Goal: Task Accomplishment & Management: Manage account settings

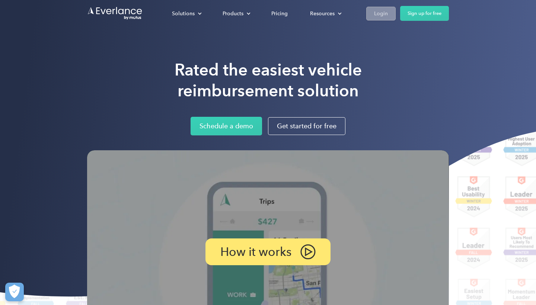
click at [376, 15] on div "Login" at bounding box center [381, 13] width 14 height 9
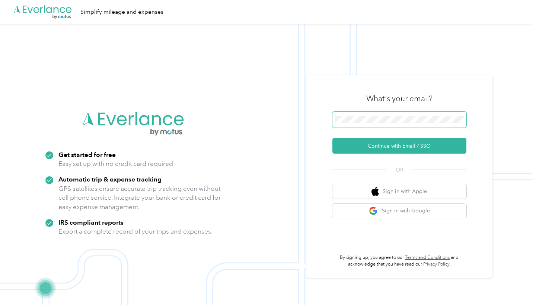
click at [358, 116] on span at bounding box center [399, 120] width 134 height 16
click at [351, 124] on span at bounding box center [399, 120] width 134 height 16
click at [394, 144] on button "Continue with Email / SSO" at bounding box center [399, 146] width 134 height 16
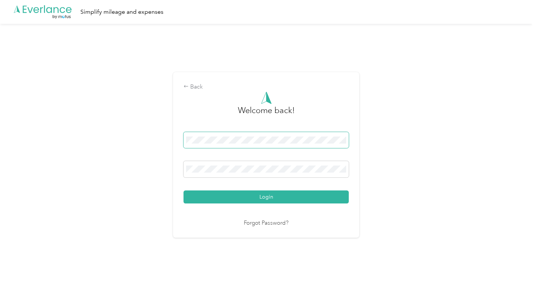
click at [268, 197] on button "Login" at bounding box center [266, 197] width 165 height 13
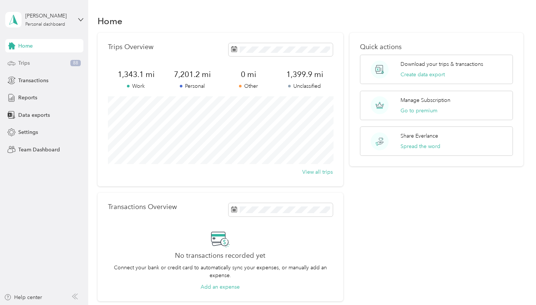
click at [46, 62] on div "Trips 88" at bounding box center [44, 63] width 78 height 13
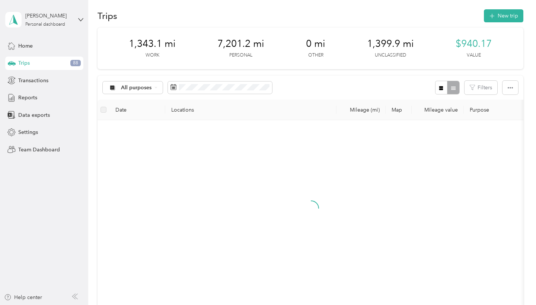
scroll to position [7, 0]
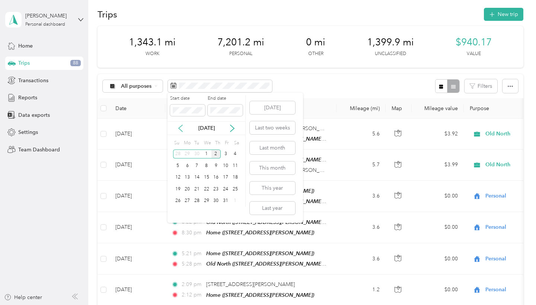
click at [181, 132] on icon at bounding box center [180, 128] width 7 height 7
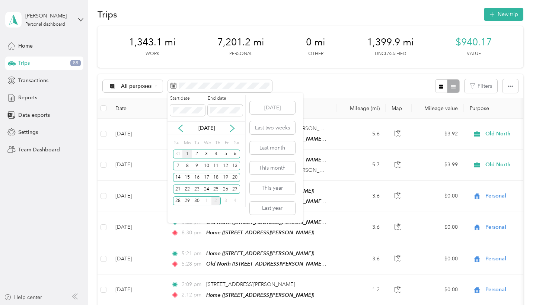
click at [187, 154] on div "1" at bounding box center [187, 154] width 10 height 9
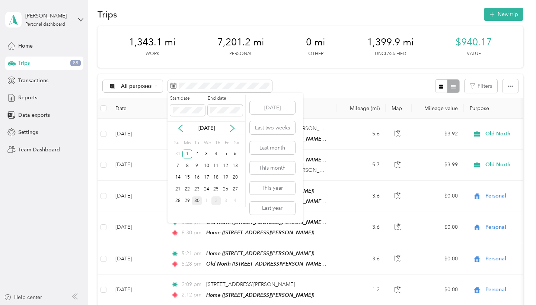
click at [197, 201] on div "30" at bounding box center [197, 201] width 10 height 9
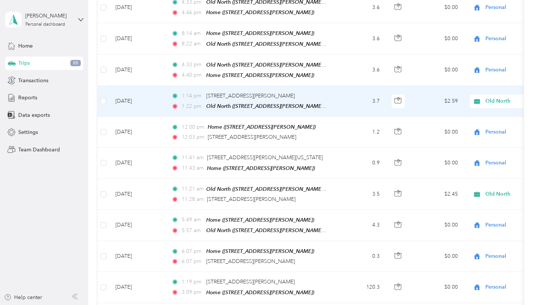
scroll to position [140, 0]
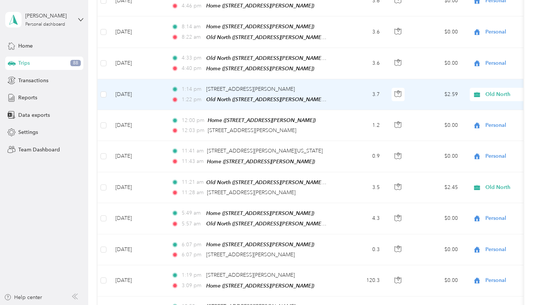
click at [485, 94] on span "Old North" at bounding box center [512, 94] width 81 height 8
click at [471, 118] on span "Personal" at bounding box center [496, 119] width 69 height 8
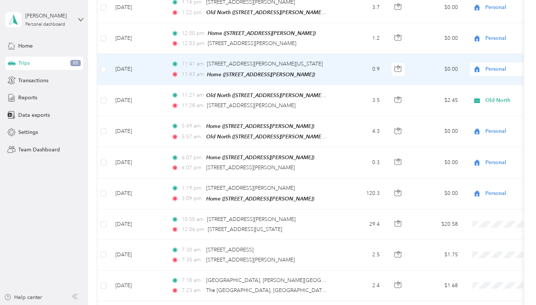
scroll to position [228, 0]
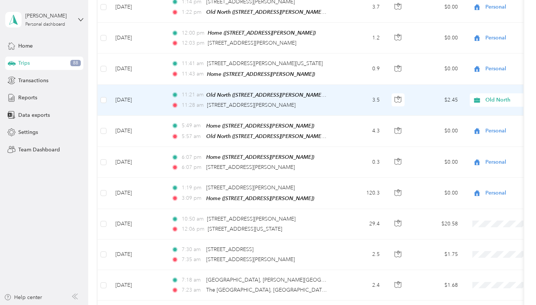
click at [490, 96] on span "Old North" at bounding box center [519, 100] width 68 height 8
click at [470, 124] on span "Personal" at bounding box center [496, 123] width 69 height 8
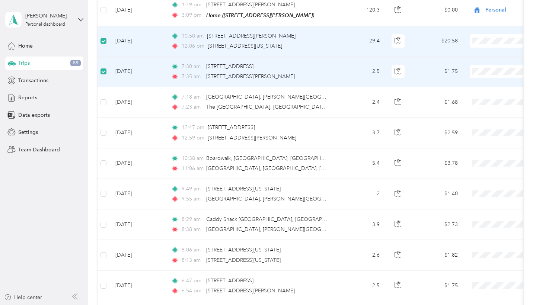
scroll to position [425, 0]
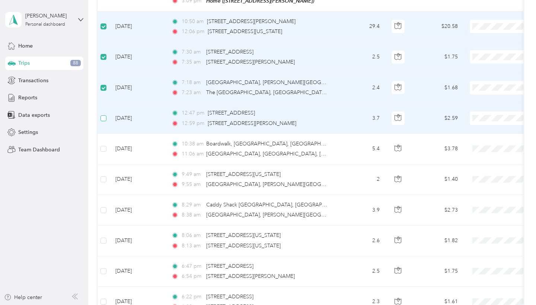
click at [104, 115] on span at bounding box center [104, 118] width 6 height 6
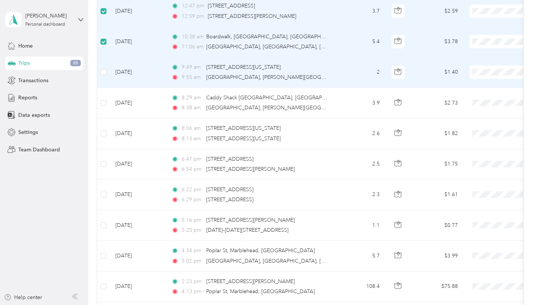
scroll to position [542, 0]
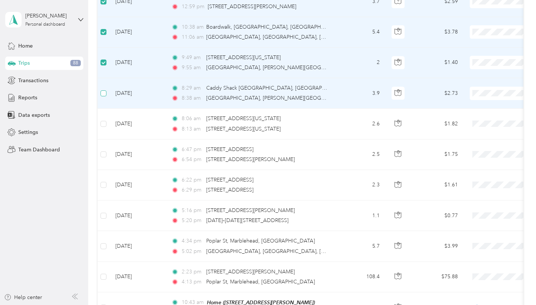
click at [104, 90] on span at bounding box center [104, 93] width 6 height 6
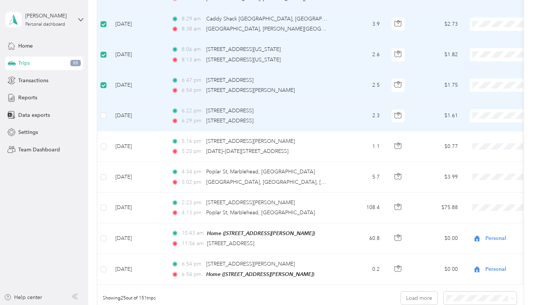
scroll to position [611, 0]
click at [103, 112] on span at bounding box center [104, 115] width 6 height 6
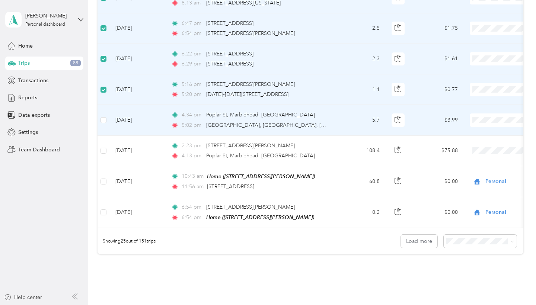
scroll to position [688, 0]
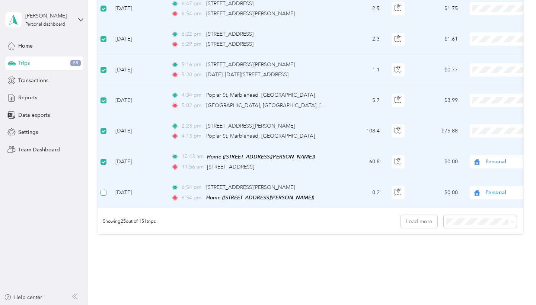
click at [105, 190] on span at bounding box center [104, 193] width 6 height 6
click at [413, 217] on button "Load more" at bounding box center [419, 221] width 36 height 13
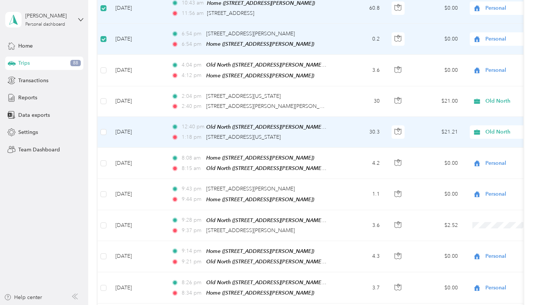
scroll to position [843, 0]
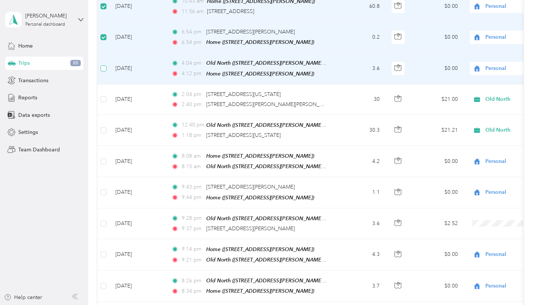
click at [105, 66] on span at bounding box center [104, 69] width 6 height 6
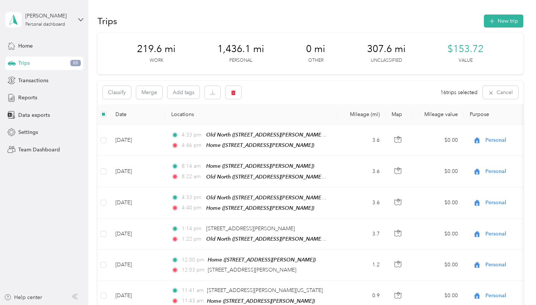
scroll to position [0, 0]
click at [117, 89] on button "Classify" at bounding box center [117, 92] width 28 height 13
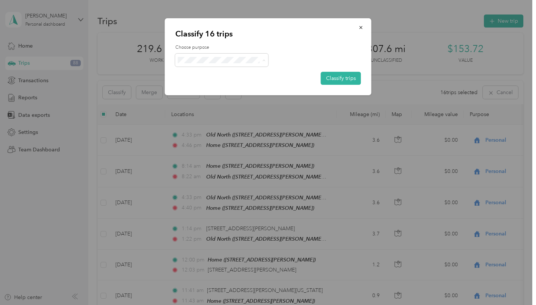
click at [208, 87] on span "Personal" at bounding box center [228, 87] width 69 height 8
click at [334, 79] on button "Classify trips" at bounding box center [341, 78] width 40 height 13
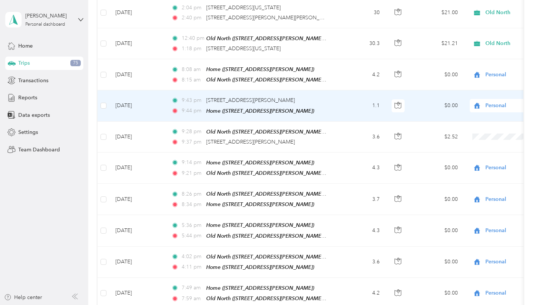
scroll to position [938, 0]
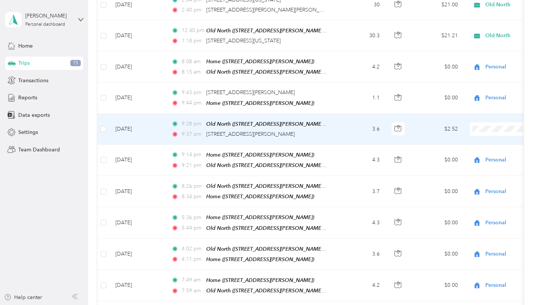
click at [470, 148] on span "Personal" at bounding box center [496, 147] width 69 height 8
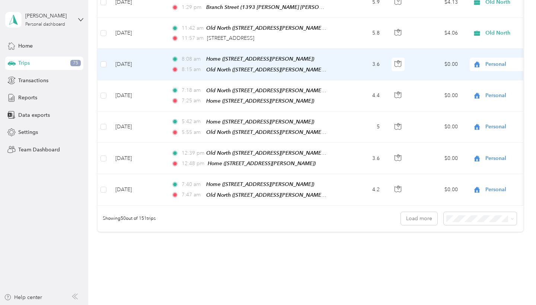
scroll to position [1473, 0]
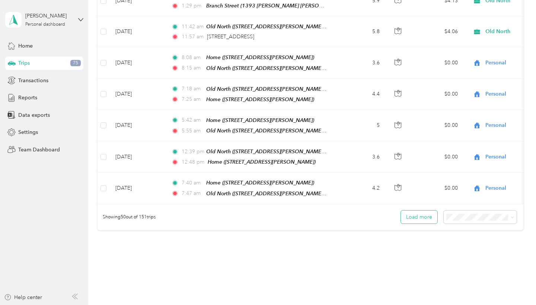
click at [407, 211] on button "Load more" at bounding box center [419, 217] width 36 height 13
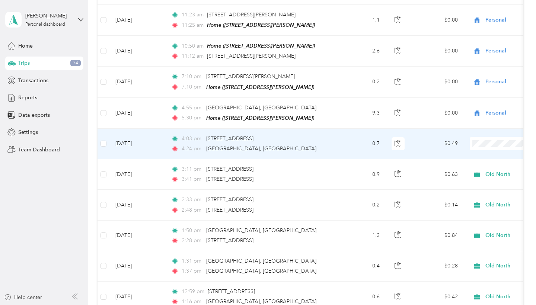
scroll to position [1956, 0]
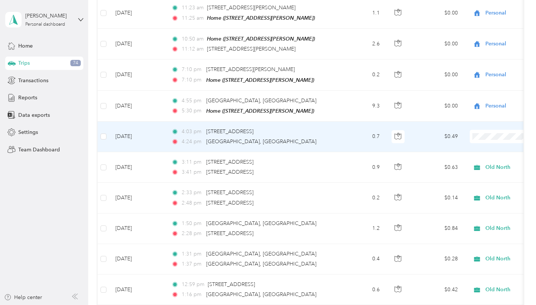
click at [500, 130] on span at bounding box center [516, 136] width 92 height 13
click at [469, 140] on span "Personal" at bounding box center [496, 140] width 69 height 8
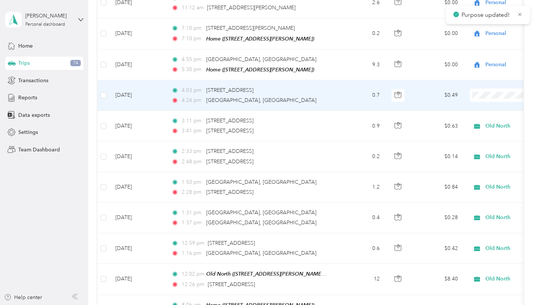
scroll to position [2024, 0]
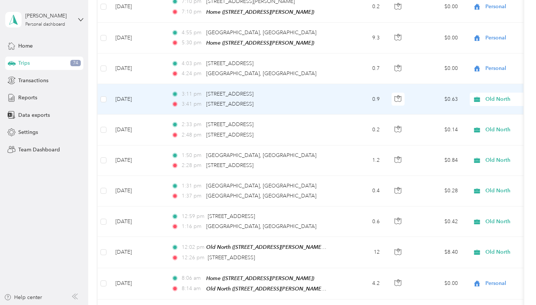
click at [493, 95] on span "Old North" at bounding box center [519, 99] width 68 height 8
click at [483, 99] on span "Personal" at bounding box center [496, 103] width 69 height 8
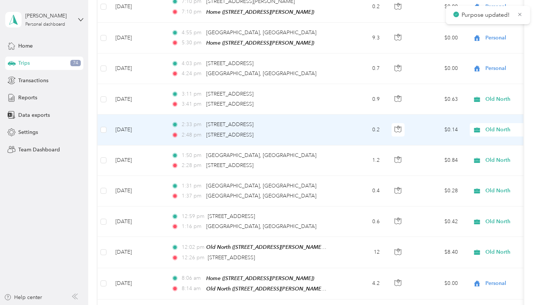
click at [485, 126] on span "Old North" at bounding box center [519, 130] width 68 height 8
click at [482, 134] on span "Personal" at bounding box center [496, 133] width 69 height 8
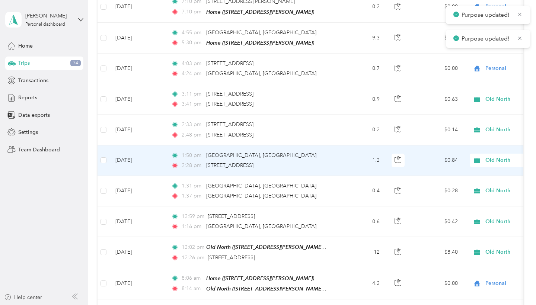
click at [489, 156] on span "Old North" at bounding box center [519, 160] width 68 height 8
click at [482, 166] on li "Personal" at bounding box center [490, 163] width 92 height 13
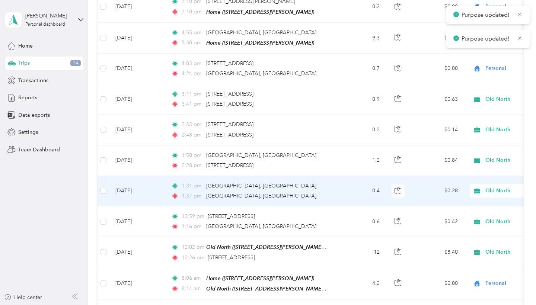
click at [485, 187] on span "Old North" at bounding box center [512, 191] width 81 height 8
click at [482, 193] on span "Personal" at bounding box center [496, 193] width 69 height 8
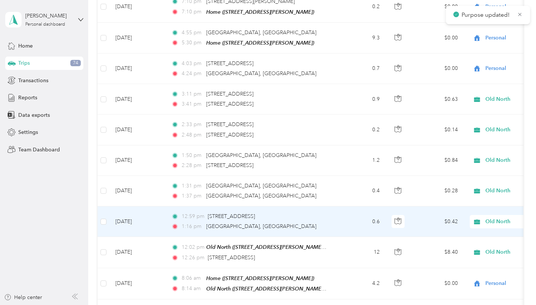
click at [489, 218] on span "Old North" at bounding box center [519, 222] width 68 height 8
click at [464, 106] on span "Personal" at bounding box center [496, 105] width 69 height 8
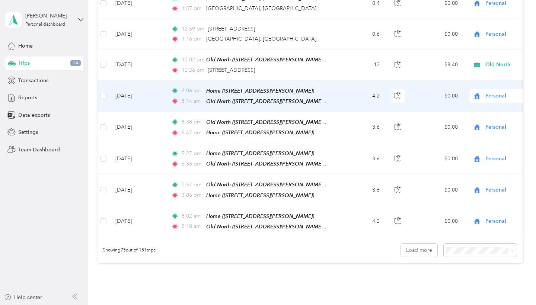
scroll to position [2213, 0]
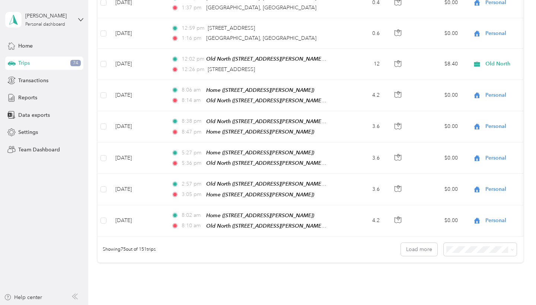
click at [471, 247] on span "50 per load" at bounding box center [465, 250] width 28 height 6
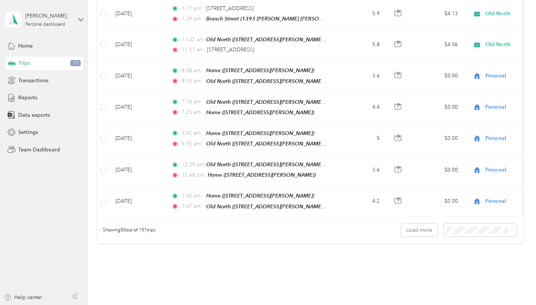
scroll to position [1450, 0]
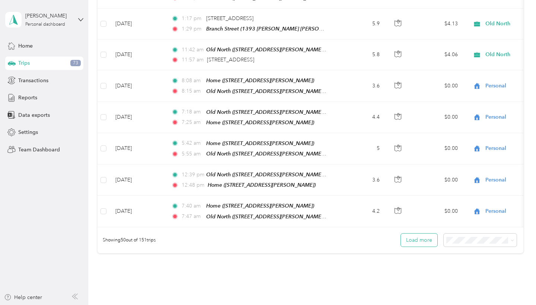
click at [416, 234] on button "Load more" at bounding box center [419, 240] width 36 height 13
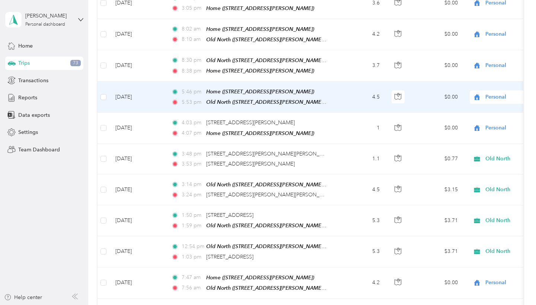
scroll to position [2400, 0]
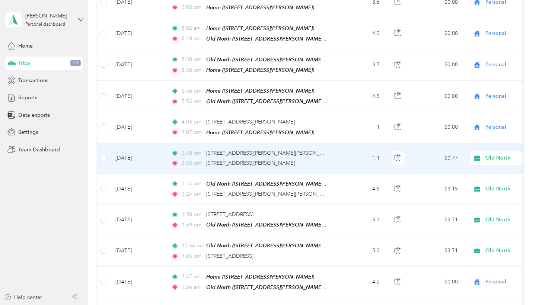
click at [495, 154] on span "Old North" at bounding box center [519, 158] width 68 height 8
click at [478, 155] on span "Personal" at bounding box center [496, 156] width 69 height 8
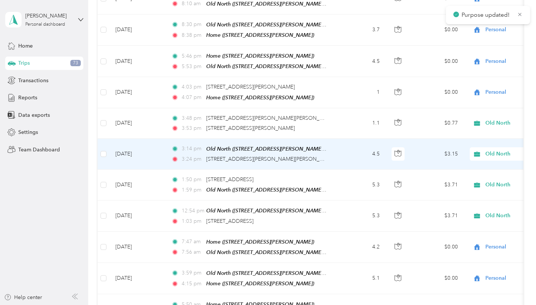
scroll to position [2444, 0]
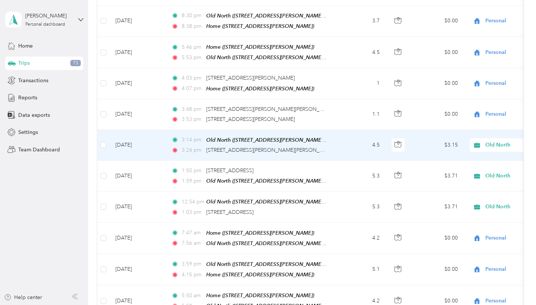
click at [489, 141] on span "Old North" at bounding box center [519, 145] width 68 height 8
click at [486, 140] on span "Personal" at bounding box center [496, 142] width 69 height 8
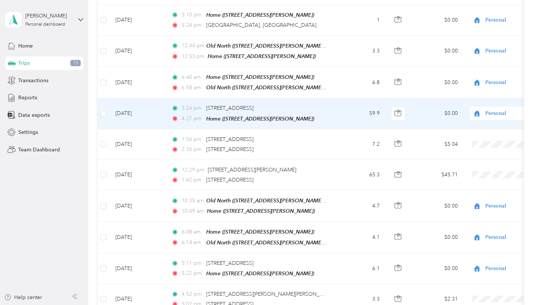
scroll to position [2788, 0]
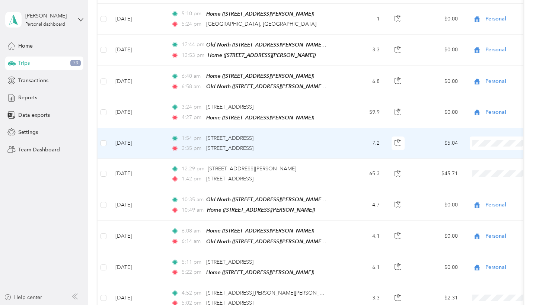
click at [477, 134] on span "Personal" at bounding box center [496, 135] width 69 height 8
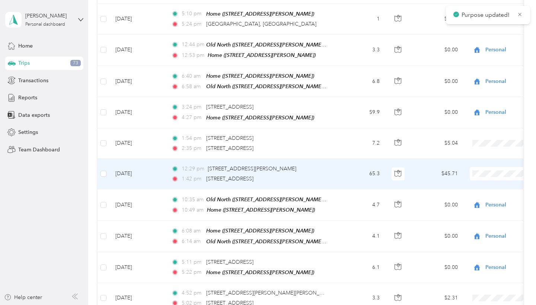
click at [479, 163] on span "Personal" at bounding box center [496, 165] width 69 height 8
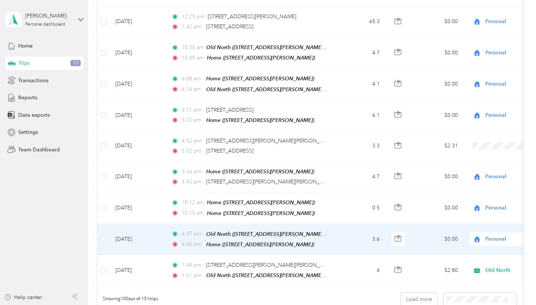
scroll to position [2947, 0]
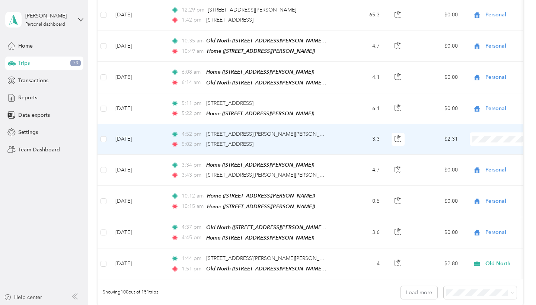
click at [477, 132] on li "Personal" at bounding box center [490, 127] width 92 height 13
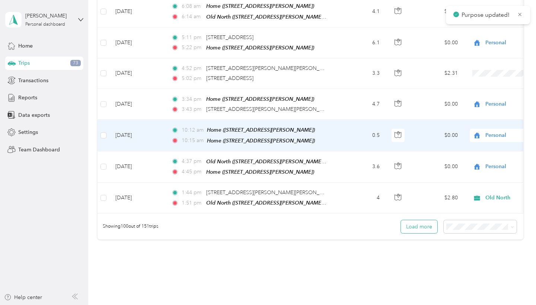
scroll to position [3013, 0]
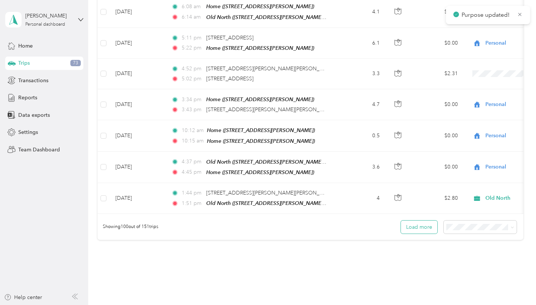
click at [423, 221] on button "Load more" at bounding box center [419, 227] width 36 height 13
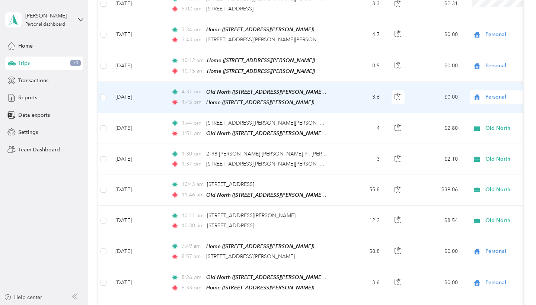
scroll to position [3093, 0]
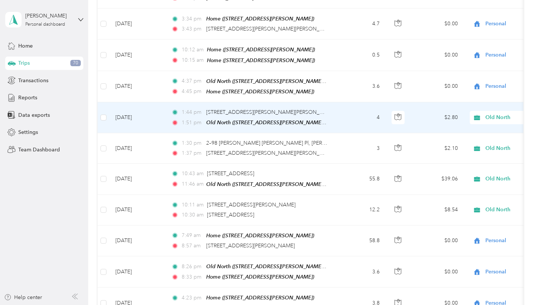
click at [493, 114] on span "Old North" at bounding box center [519, 118] width 68 height 8
click at [481, 106] on li "Personal" at bounding box center [490, 104] width 92 height 13
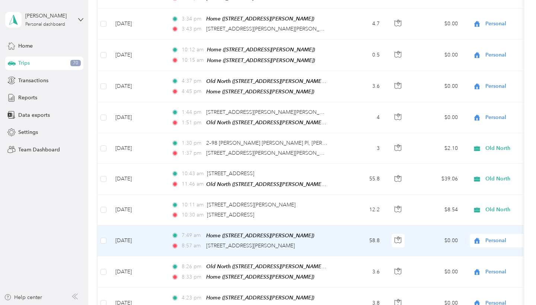
click at [489, 237] on span "Personal" at bounding box center [519, 241] width 68 height 8
click at [470, 119] on span "Old North" at bounding box center [496, 121] width 69 height 8
click at [487, 237] on span "Personal" at bounding box center [519, 241] width 68 height 8
click at [467, 123] on li "Old North" at bounding box center [490, 120] width 92 height 13
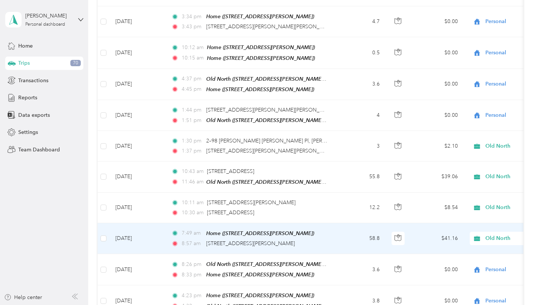
scroll to position [3096, 0]
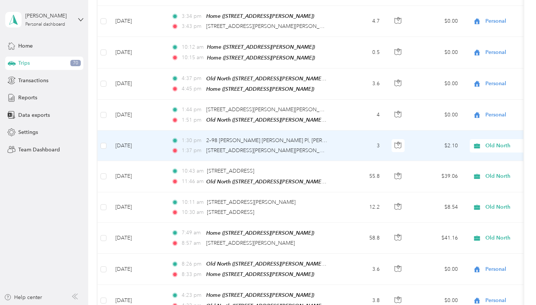
click at [484, 142] on span "Old North" at bounding box center [512, 146] width 81 height 8
click at [473, 132] on span "Personal" at bounding box center [496, 133] width 69 height 8
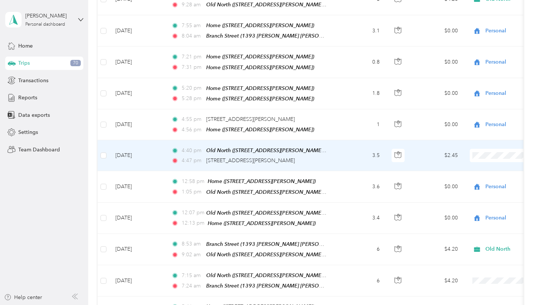
scroll to position [3598, 0]
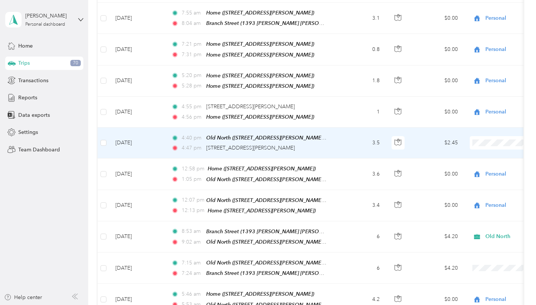
click at [475, 117] on span "Personal" at bounding box center [496, 121] width 69 height 8
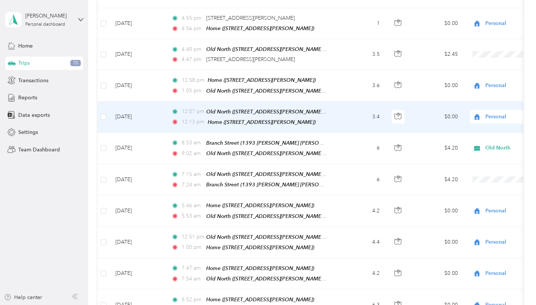
scroll to position [3687, 0]
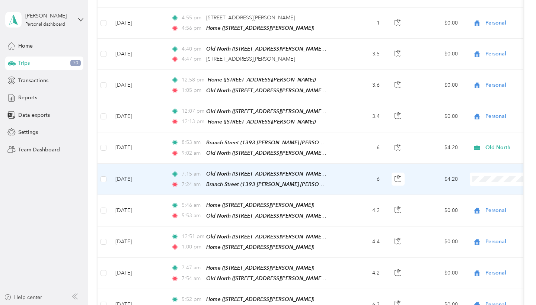
click at [472, 166] on span "Old North" at bounding box center [496, 167] width 69 height 8
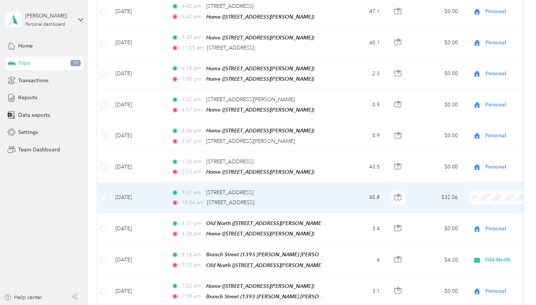
scroll to position [4019, 0]
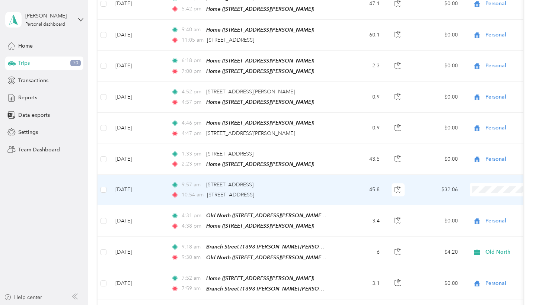
click at [471, 162] on ol "Work Personal Old North Other Charity Medical Moving Commute" at bounding box center [490, 191] width 92 height 104
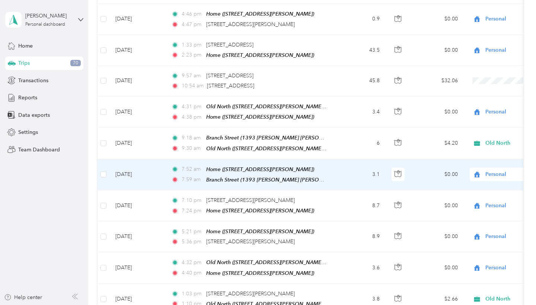
scroll to position [4129, 0]
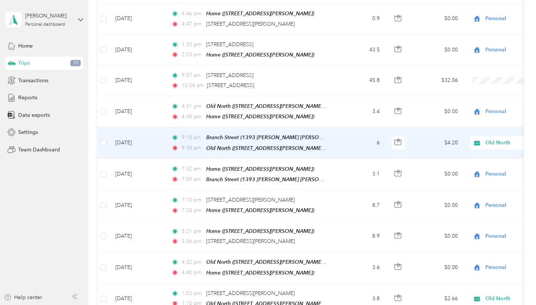
click at [491, 139] on span "Old North" at bounding box center [519, 143] width 68 height 8
click at [476, 108] on span "Personal" at bounding box center [496, 111] width 69 height 8
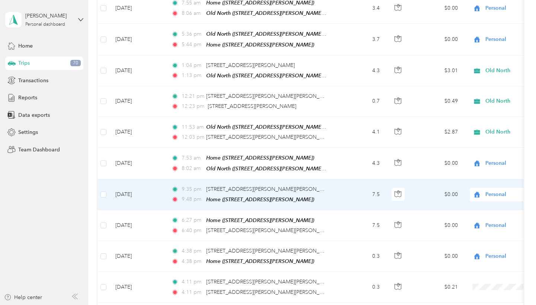
scroll to position [4484, 0]
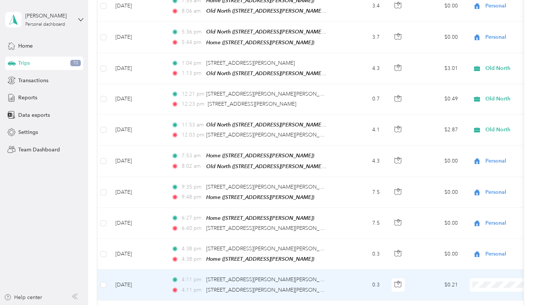
click at [463, 128] on li "Personal" at bounding box center [490, 126] width 92 height 13
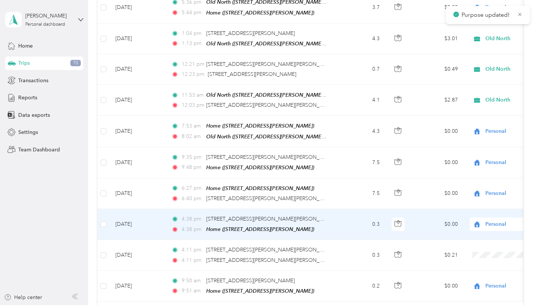
scroll to position [4574, 0]
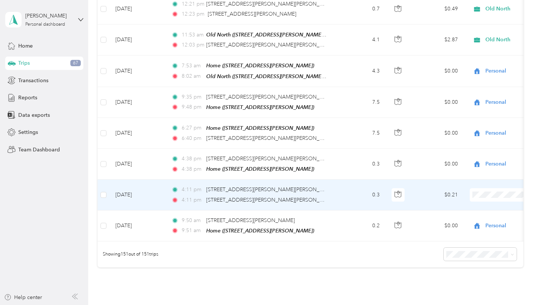
click at [473, 153] on span "Personal" at bounding box center [496, 156] width 69 height 8
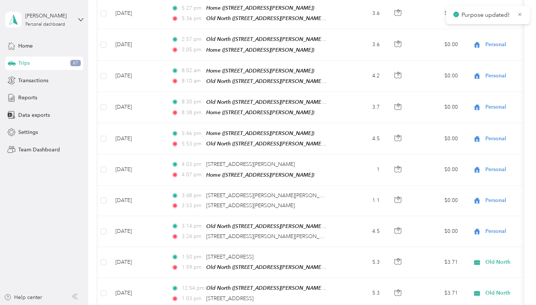
scroll to position [1358, 0]
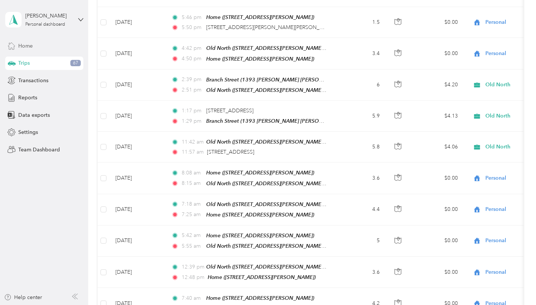
click at [42, 46] on div "Home" at bounding box center [44, 45] width 78 height 13
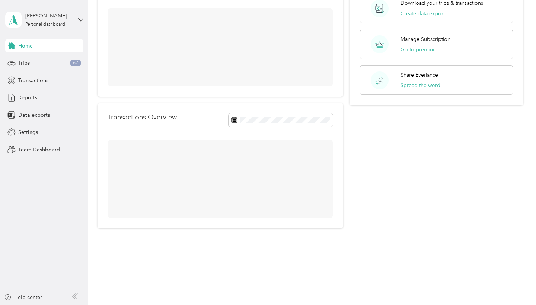
scroll to position [61, 0]
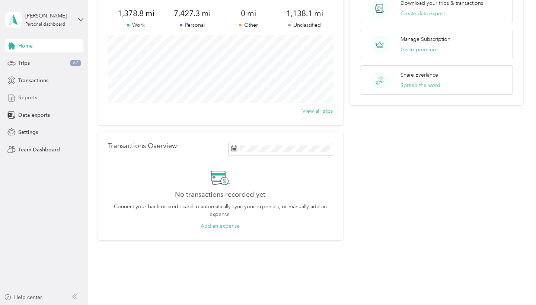
click at [39, 95] on div "Reports" at bounding box center [44, 97] width 78 height 13
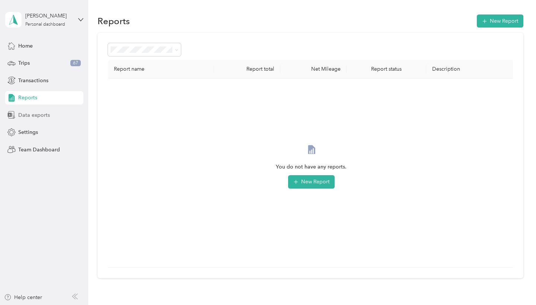
click at [31, 114] on span "Data exports" at bounding box center [34, 115] width 32 height 8
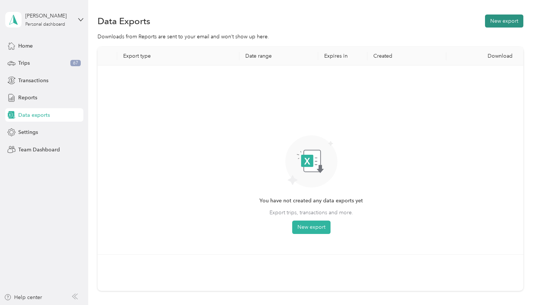
click at [511, 23] on button "New export" at bounding box center [504, 21] width 38 height 13
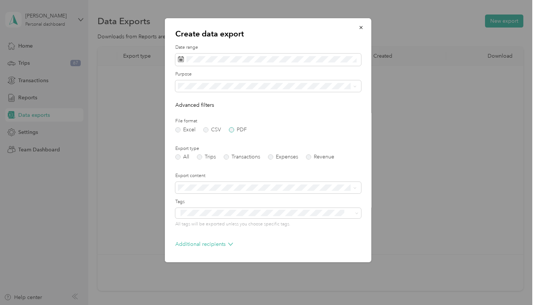
click at [232, 129] on label "PDF" at bounding box center [238, 129] width 18 height 5
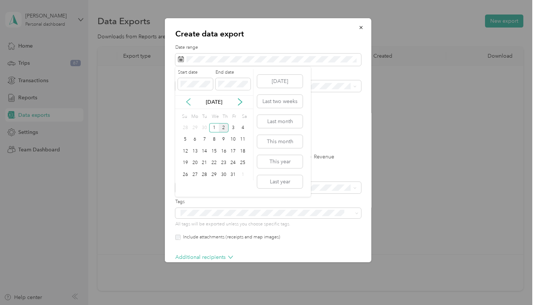
click at [189, 101] on icon at bounding box center [188, 101] width 7 height 7
click at [194, 127] on div "1" at bounding box center [195, 127] width 10 height 9
click at [204, 174] on div "30" at bounding box center [205, 174] width 10 height 9
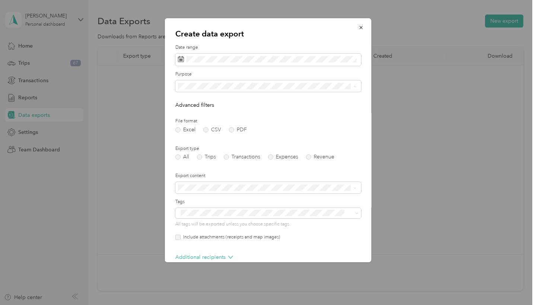
click at [197, 132] on li "Old North" at bounding box center [267, 137] width 184 height 13
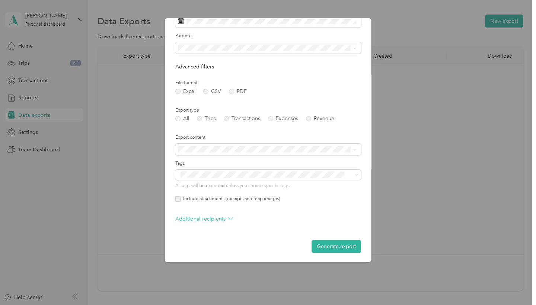
scroll to position [38, 0]
click at [321, 242] on button "Generate export" at bounding box center [337, 246] width 50 height 13
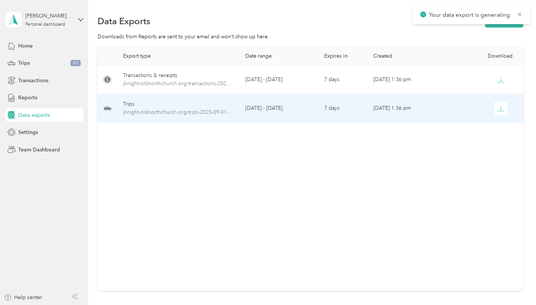
click at [145, 103] on div "Trips" at bounding box center [178, 104] width 110 height 8
click at [501, 109] on icon "button" at bounding box center [501, 108] width 2 height 4
